Goal: Check status: Check status

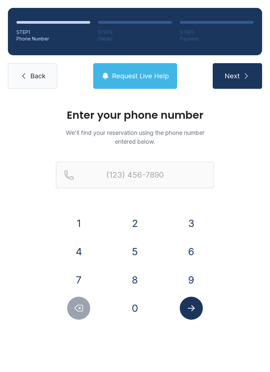
click at [191, 226] on button "3" at bounding box center [191, 223] width 23 height 23
click at [134, 279] on button "8" at bounding box center [134, 279] width 23 height 23
click at [191, 247] on button "6" at bounding box center [191, 251] width 23 height 23
click at [89, 252] on button "4" at bounding box center [78, 251] width 23 height 23
click at [190, 245] on button "6" at bounding box center [191, 251] width 23 height 23
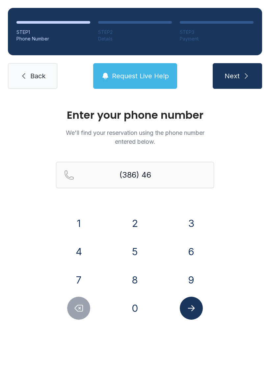
click at [193, 273] on button "9" at bounding box center [191, 279] width 23 height 23
click at [190, 275] on button "9" at bounding box center [191, 279] width 23 height 23
click at [138, 309] on button "0" at bounding box center [134, 308] width 23 height 23
click at [197, 212] on div "3" at bounding box center [191, 223] width 46 height 23
click at [194, 253] on button "6" at bounding box center [191, 251] width 23 height 23
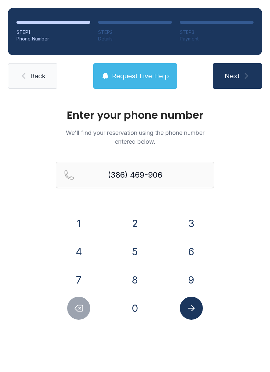
click at [196, 308] on button "Submit lookup form" at bounding box center [191, 308] width 23 height 23
click at [192, 219] on button "3" at bounding box center [191, 223] width 23 height 23
click at [191, 255] on button "6" at bounding box center [191, 251] width 23 height 23
click at [197, 307] on button "Submit lookup form" at bounding box center [191, 308] width 23 height 23
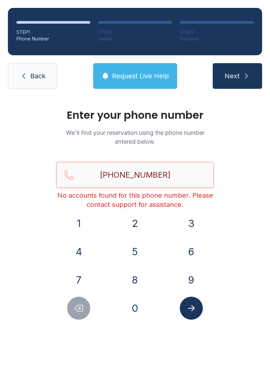
click at [180, 174] on input "[PHONE_NUMBER]" at bounding box center [135, 175] width 158 height 26
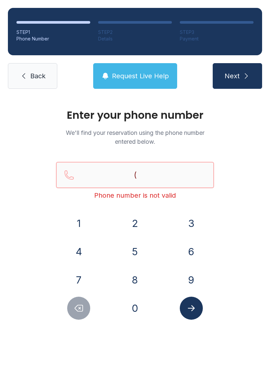
type input "("
click at [149, 70] on button "Request Live Help" at bounding box center [135, 76] width 84 height 26
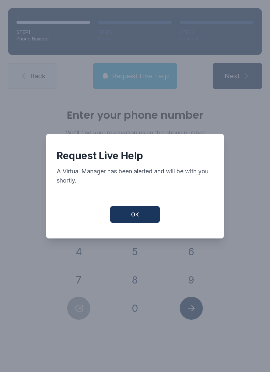
click at [147, 218] on button "OK" at bounding box center [134, 214] width 49 height 16
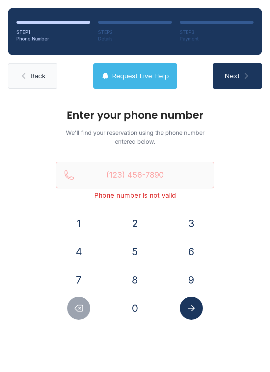
click at [146, 75] on span "Request Live Help" at bounding box center [140, 75] width 57 height 9
